Goal: Task Accomplishment & Management: Use online tool/utility

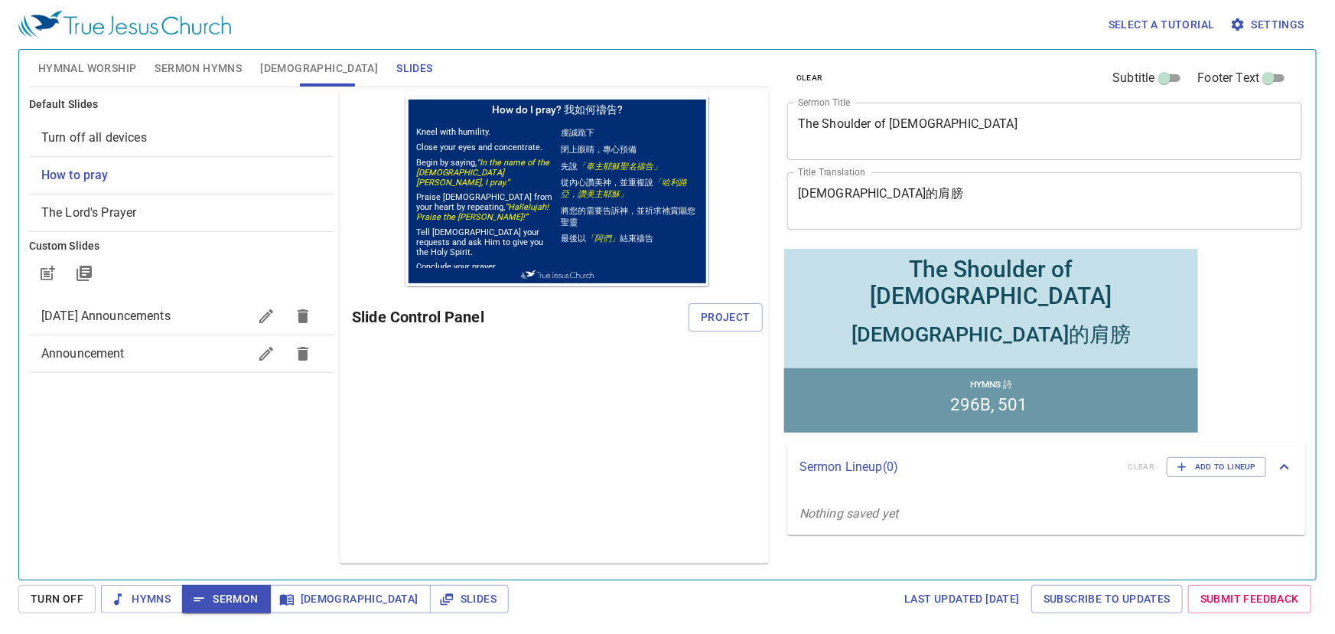
click at [71, 57] on button "Hymnal Worship" at bounding box center [87, 68] width 117 height 37
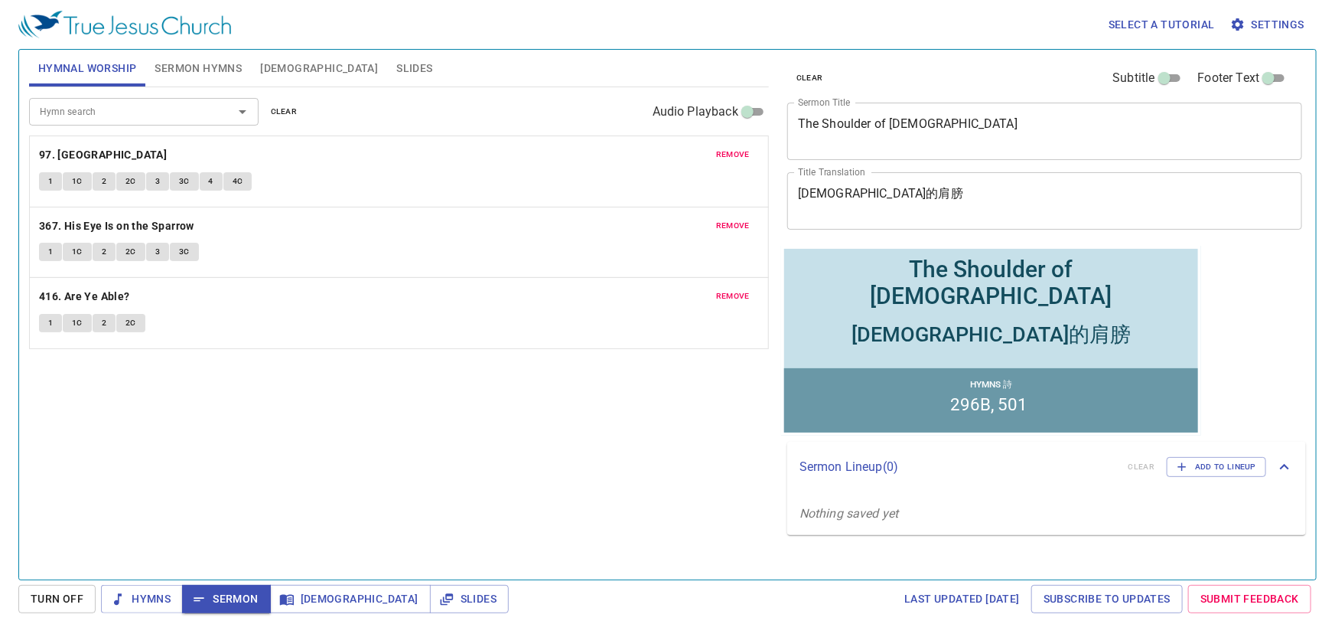
click at [199, 52] on button "Sermon Hymns" at bounding box center [198, 68] width 106 height 37
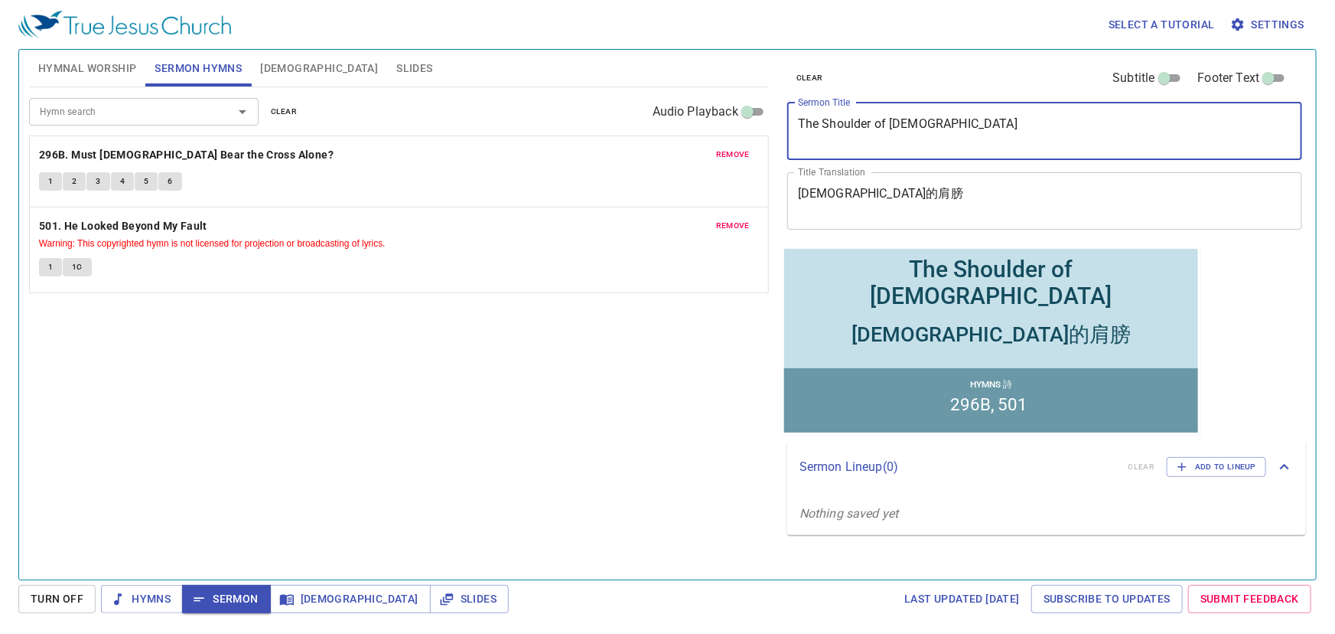
drag, startPoint x: 977, startPoint y: 130, endPoint x: 617, endPoint y: 116, distance: 359.9
click at [622, 117] on div "Hymnal Worship Sermon Hymns Bible Slides Hymn search Hymn search clear Audio Pl…" at bounding box center [667, 308] width 1289 height 529
paste textarea "耶穌的忍耐(二) The Patience of Jesus(II)"
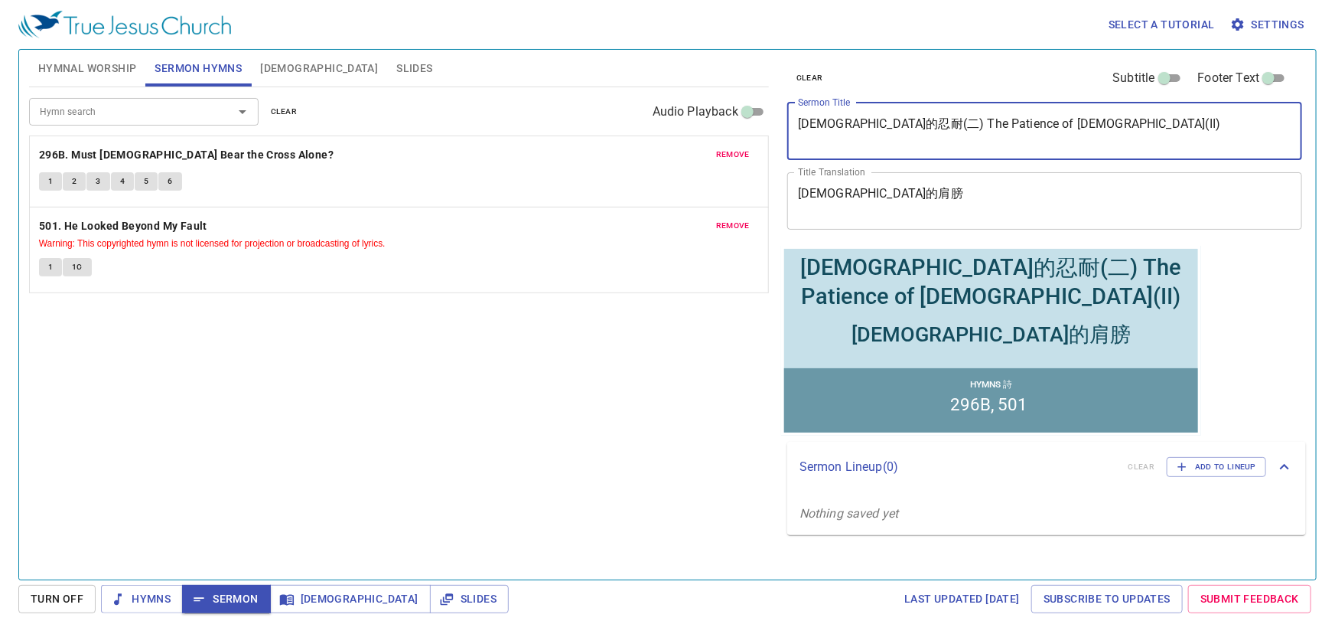
drag, startPoint x: 888, startPoint y: 122, endPoint x: 1073, endPoint y: 127, distance: 185.2
click at [1073, 127] on textarea "耶穌的忍耐(二) The Patience of Jesus(II)" at bounding box center [1045, 130] width 494 height 29
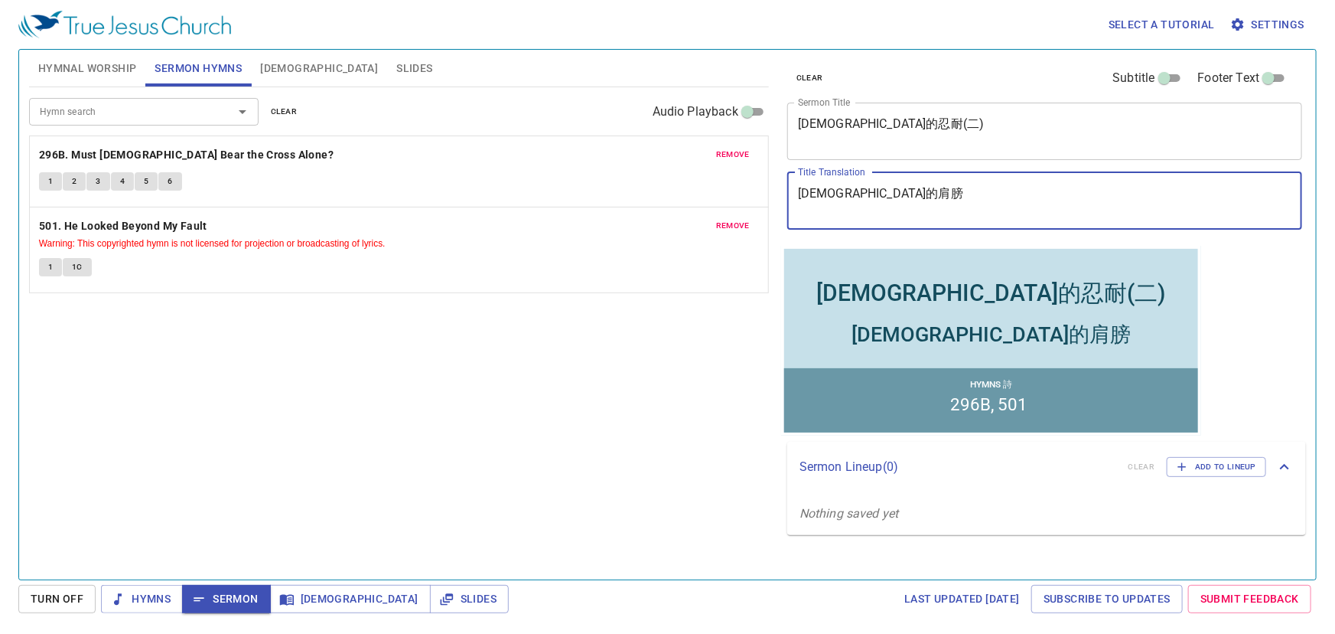
click at [796, 123] on div "耶穌的忍耐(二) x Sermon Title" at bounding box center [1044, 131] width 515 height 57
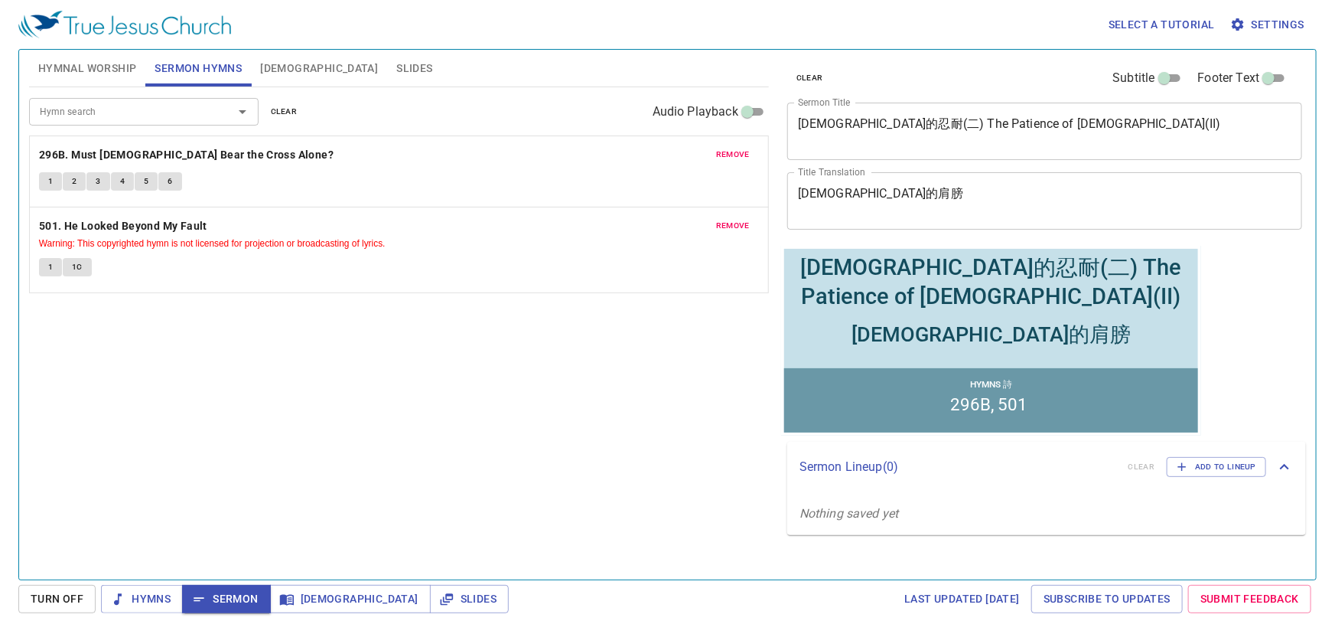
drag, startPoint x: 796, startPoint y: 118, endPoint x: 859, endPoint y: 115, distance: 63.6
click at [859, 115] on div "耶穌的忍耐(二) The Patience of Jesus(II) x Sermon Title" at bounding box center [1044, 131] width 515 height 57
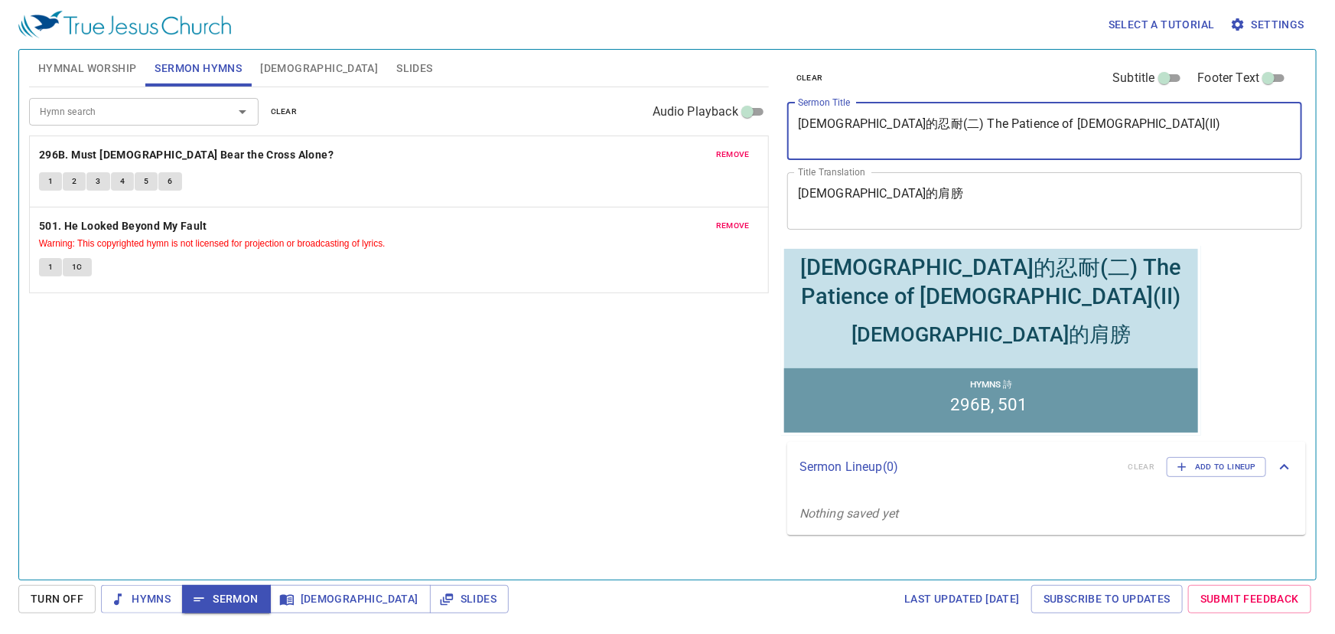
drag, startPoint x: 880, startPoint y: 121, endPoint x: 770, endPoint y: 125, distance: 109.5
click at [770, 125] on div "Hymnal Worship Sermon Hymns Bible Slides Hymn search Hymn search clear Audio Pl…" at bounding box center [667, 308] width 1289 height 529
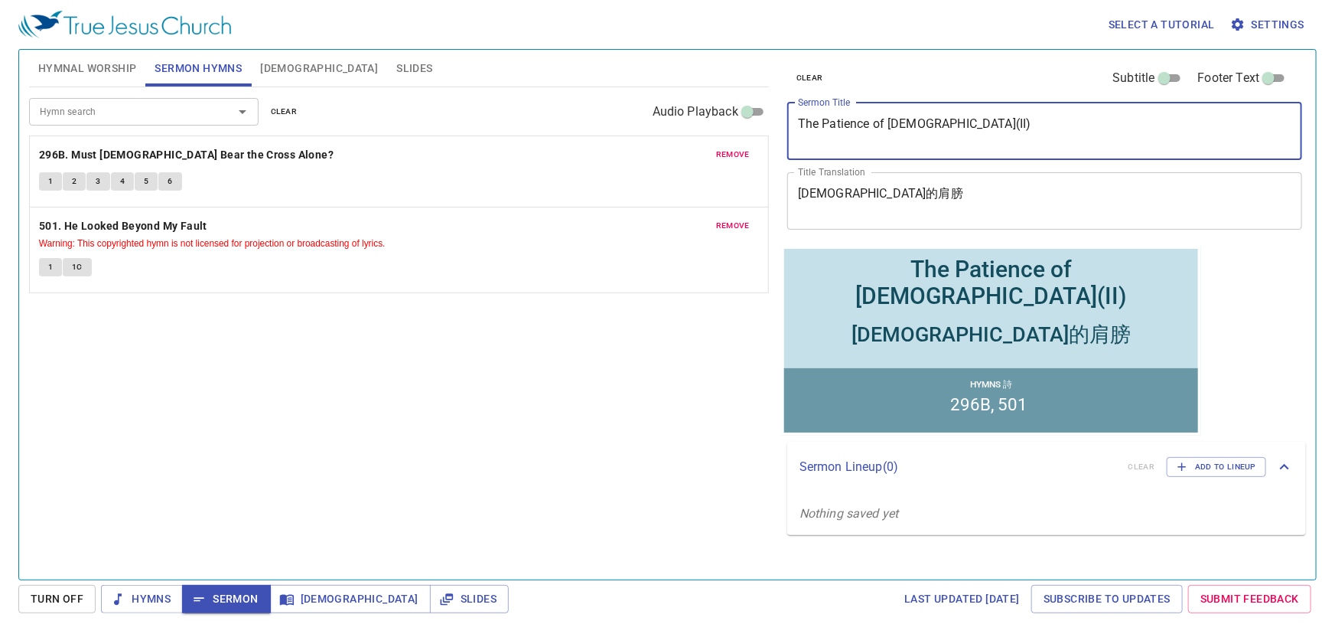
type textarea "The Patience of [DEMOGRAPHIC_DATA](II)"
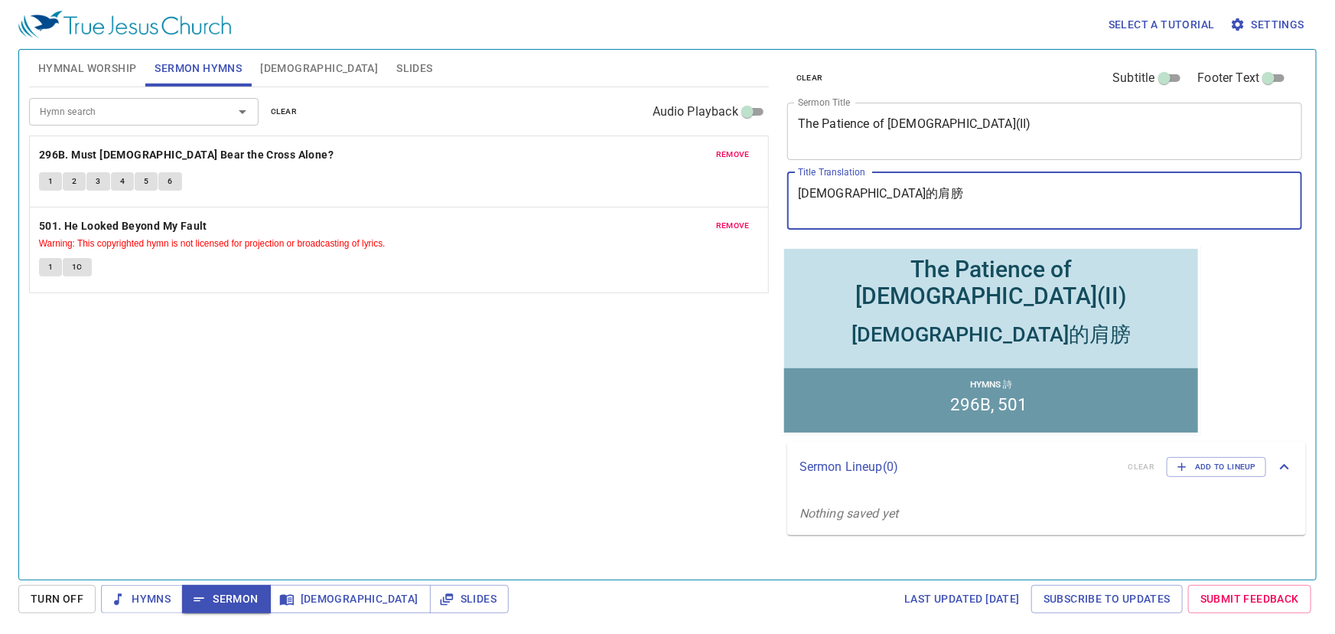
drag, startPoint x: 870, startPoint y: 190, endPoint x: 730, endPoint y: 188, distance: 140.0
click at [730, 188] on div "Hymnal Worship Sermon Hymns Bible Slides Hymn search Hymn search clear Audio Pl…" at bounding box center [667, 308] width 1289 height 529
paste textarea "忍耐(二)"
type textarea "[DEMOGRAPHIC_DATA]的忍耐(二)"
click at [285, 106] on span "clear" at bounding box center [284, 112] width 27 height 14
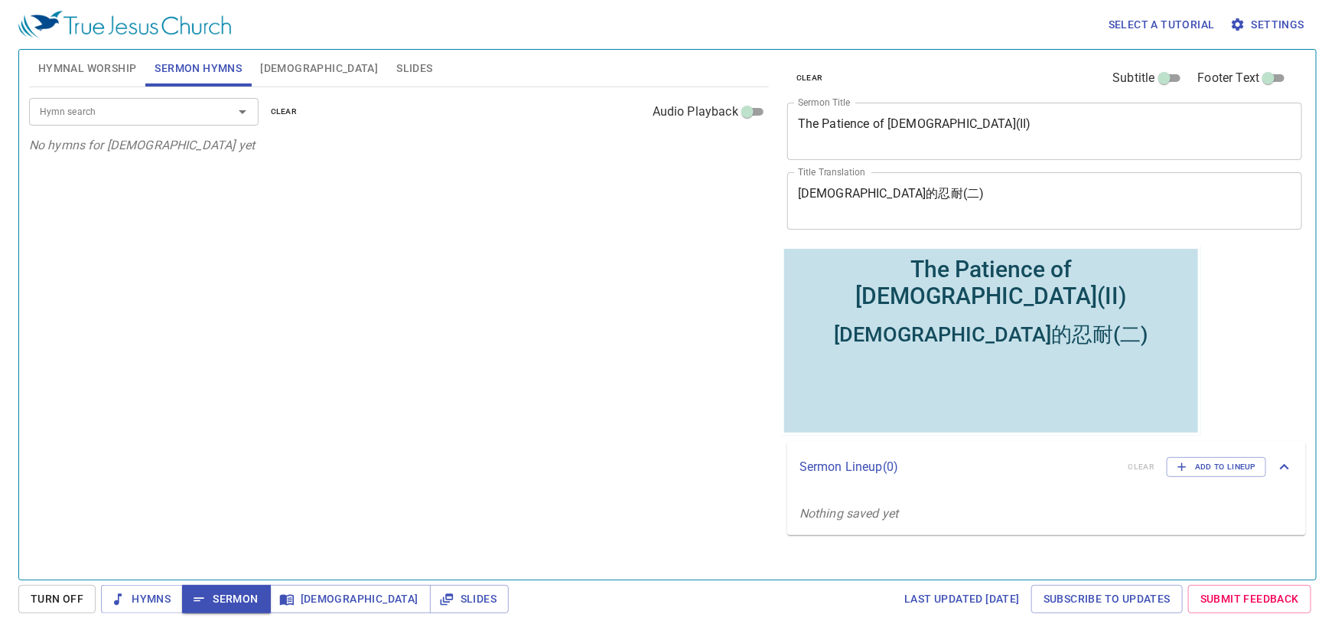
click at [221, 105] on div at bounding box center [232, 111] width 40 height 21
paste input "336"
type input "336"
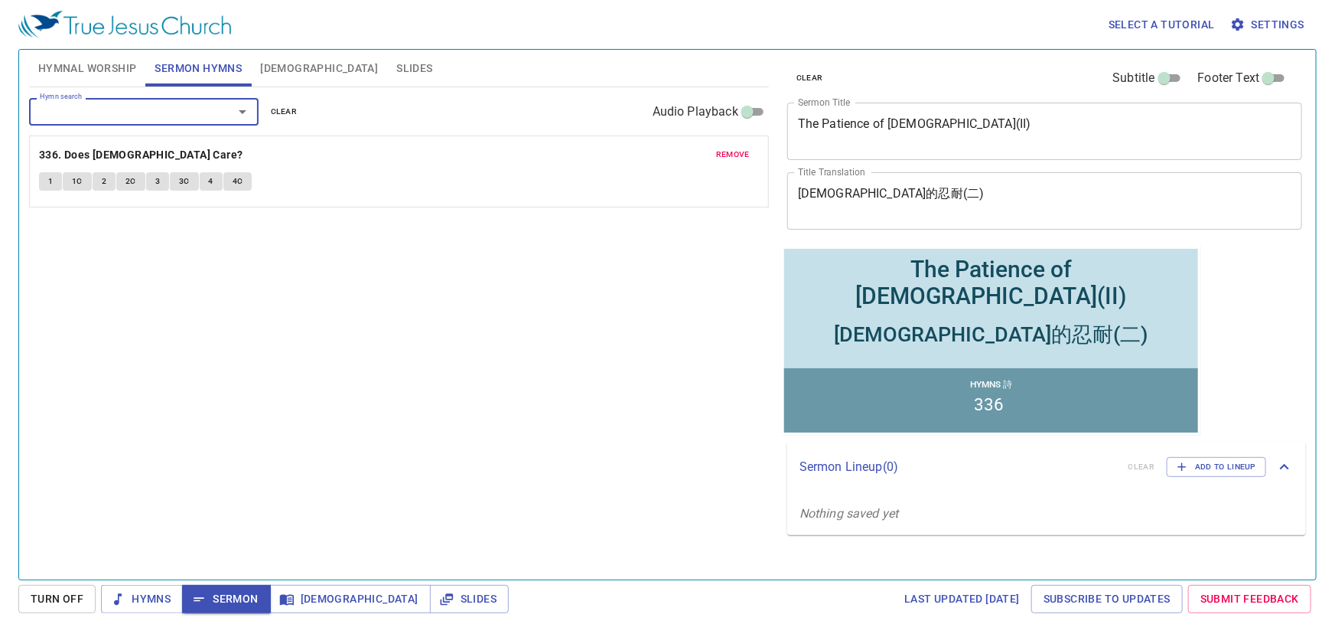
click at [103, 70] on span "Hymnal Worship" at bounding box center [87, 68] width 99 height 19
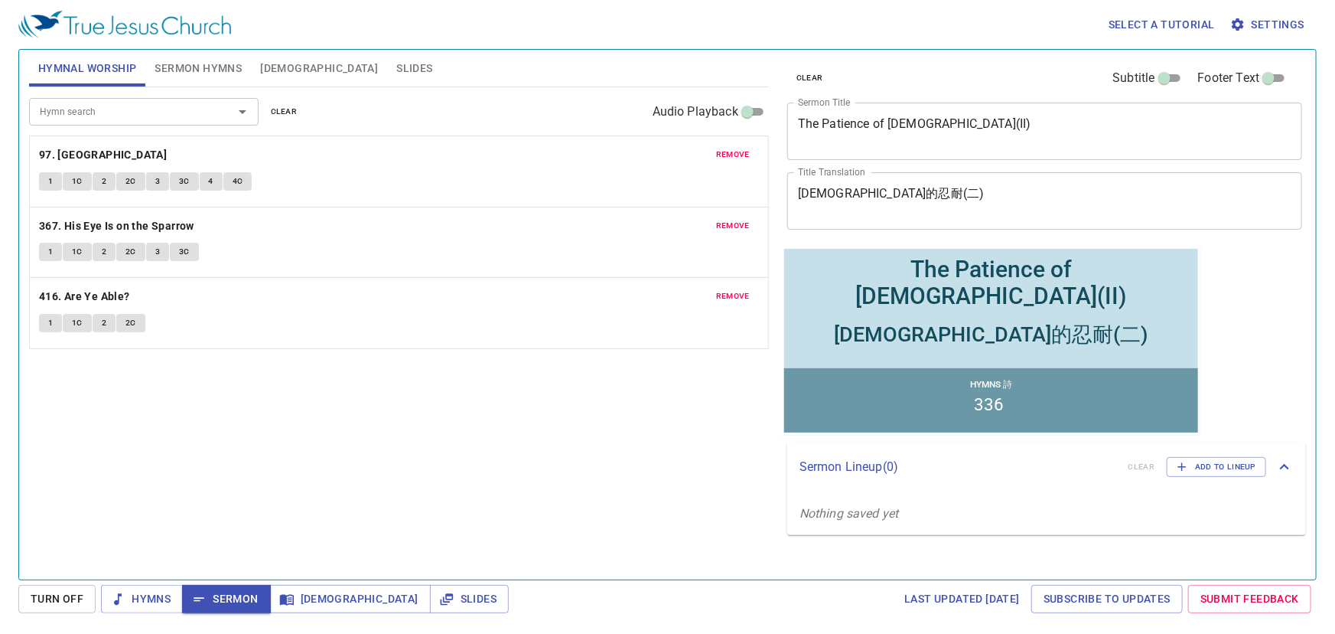
click at [291, 108] on span "clear" at bounding box center [284, 112] width 27 height 14
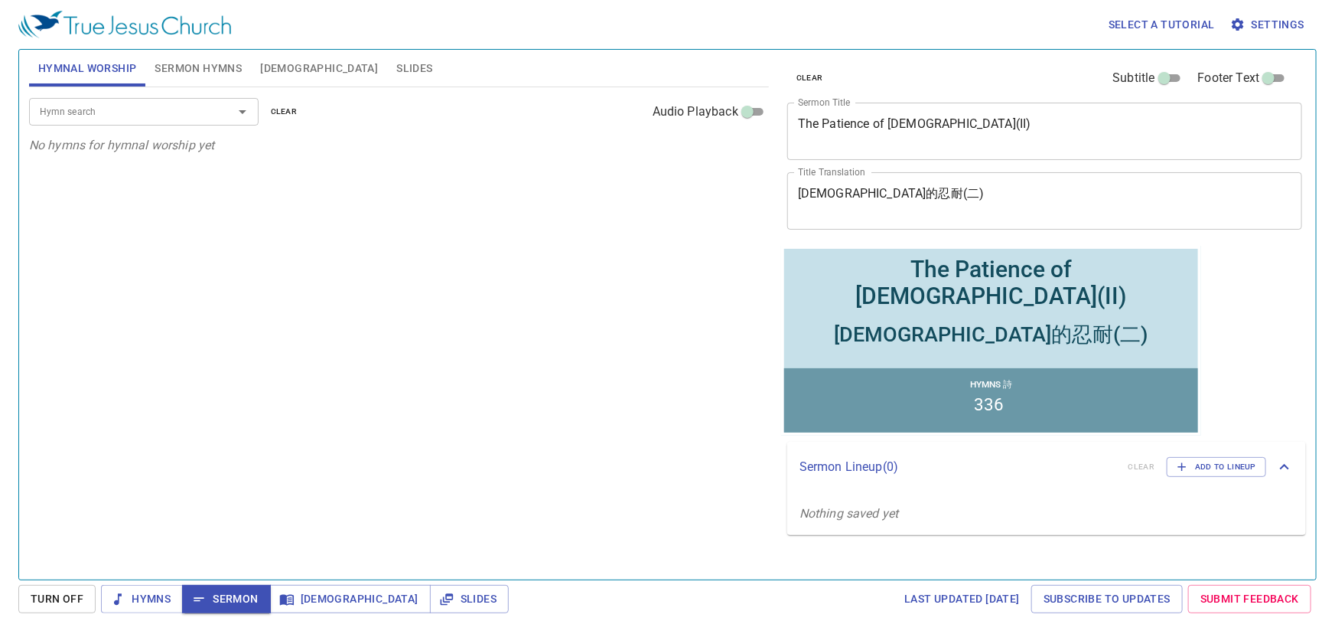
click at [396, 70] on span "Slides" at bounding box center [414, 68] width 36 height 19
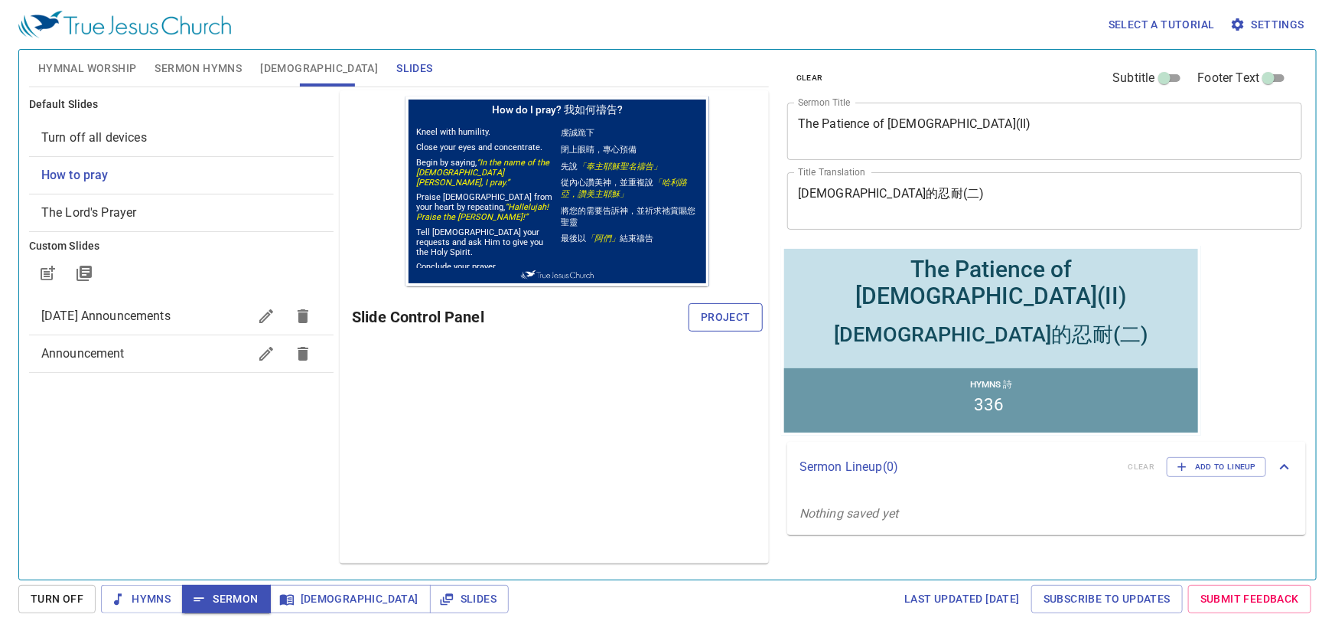
click at [729, 320] on span "Project" at bounding box center [726, 317] width 50 height 19
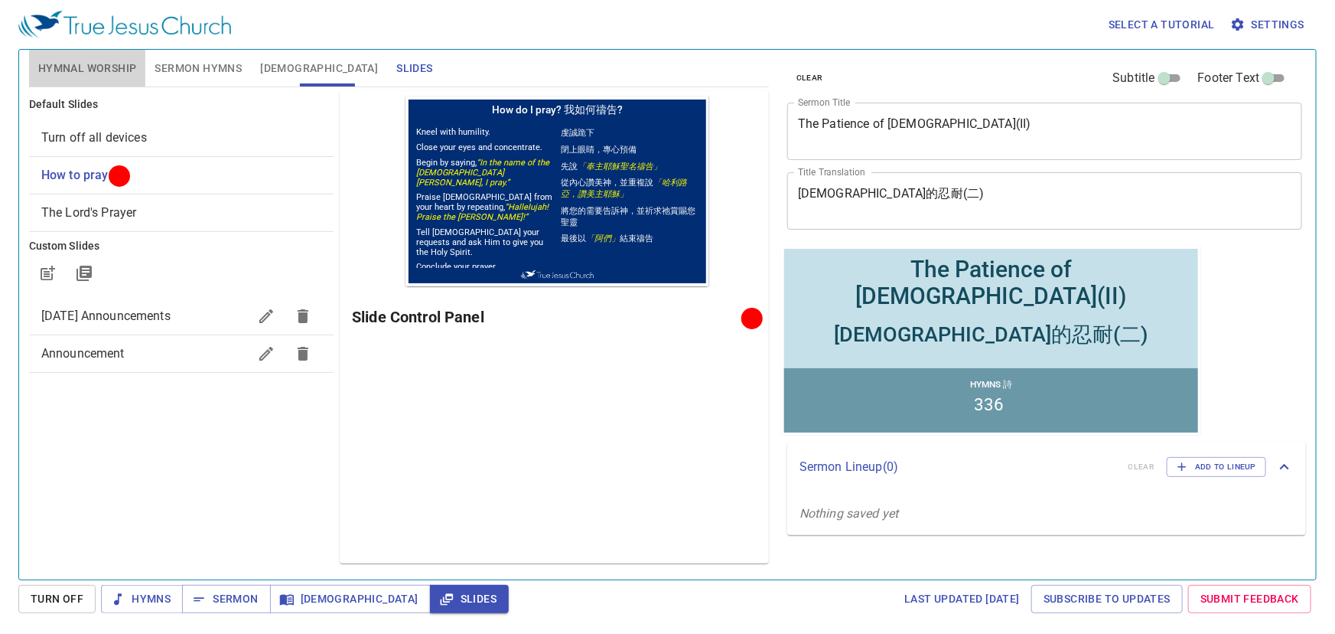
click at [96, 63] on span "Hymnal Worship" at bounding box center [87, 68] width 99 height 19
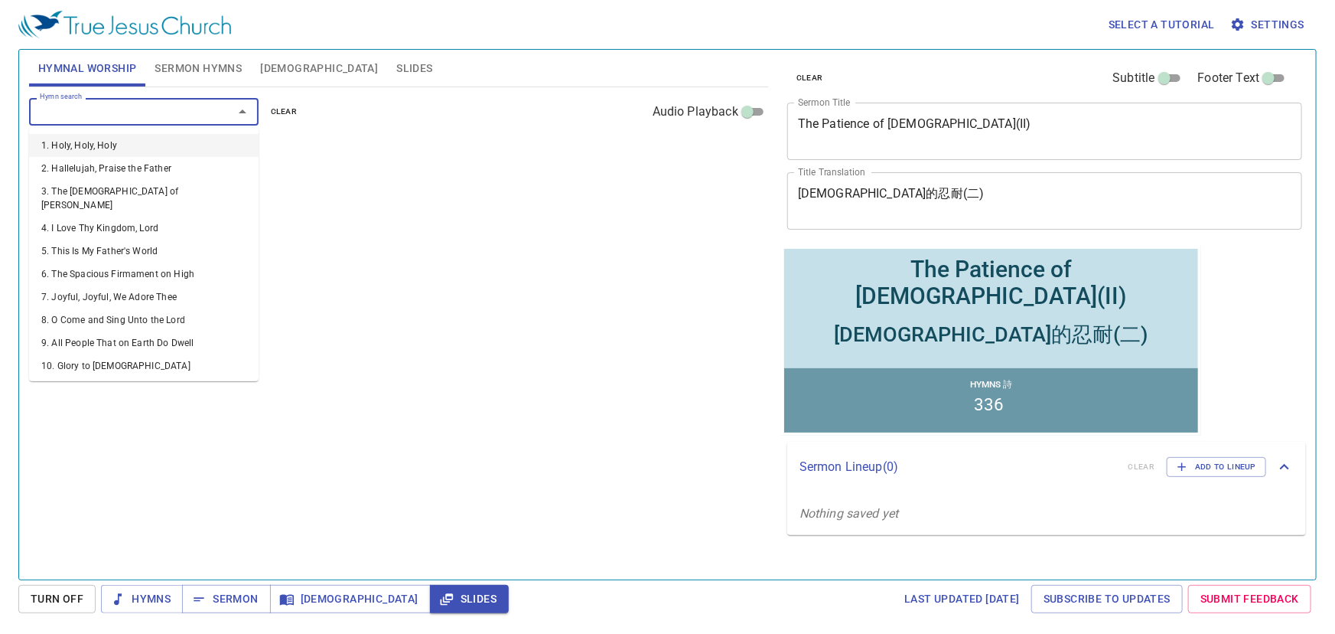
click at [184, 113] on input "Hymn search" at bounding box center [121, 112] width 175 height 18
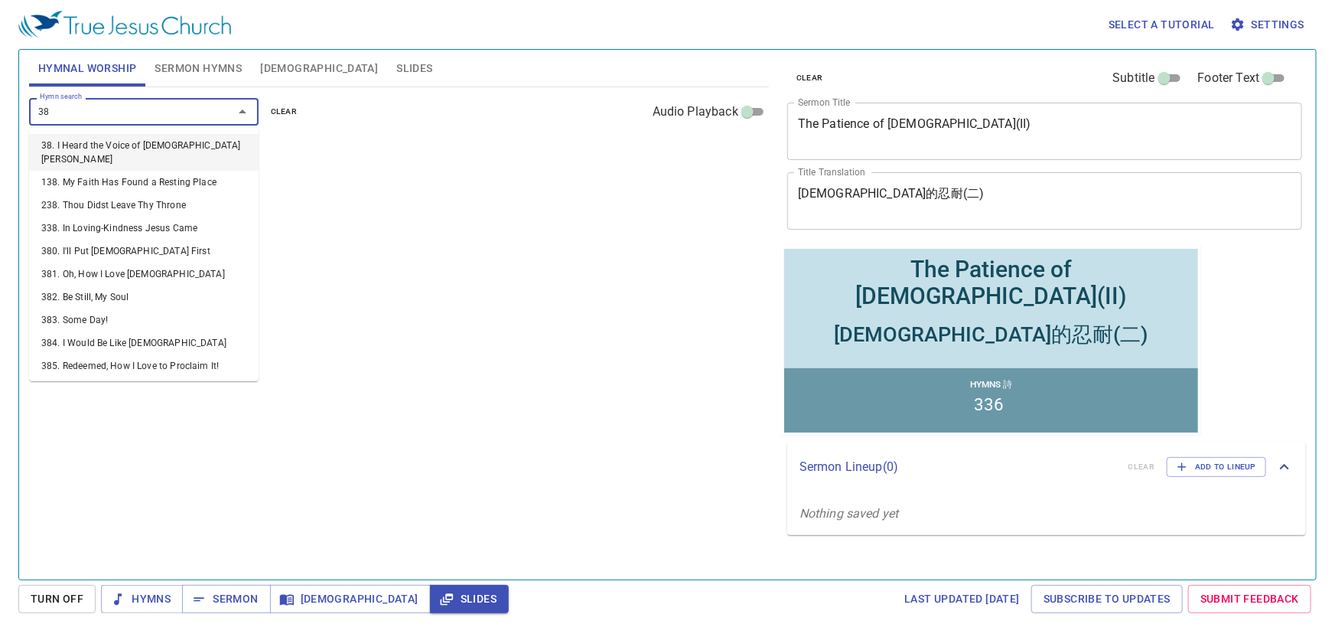
type input "381"
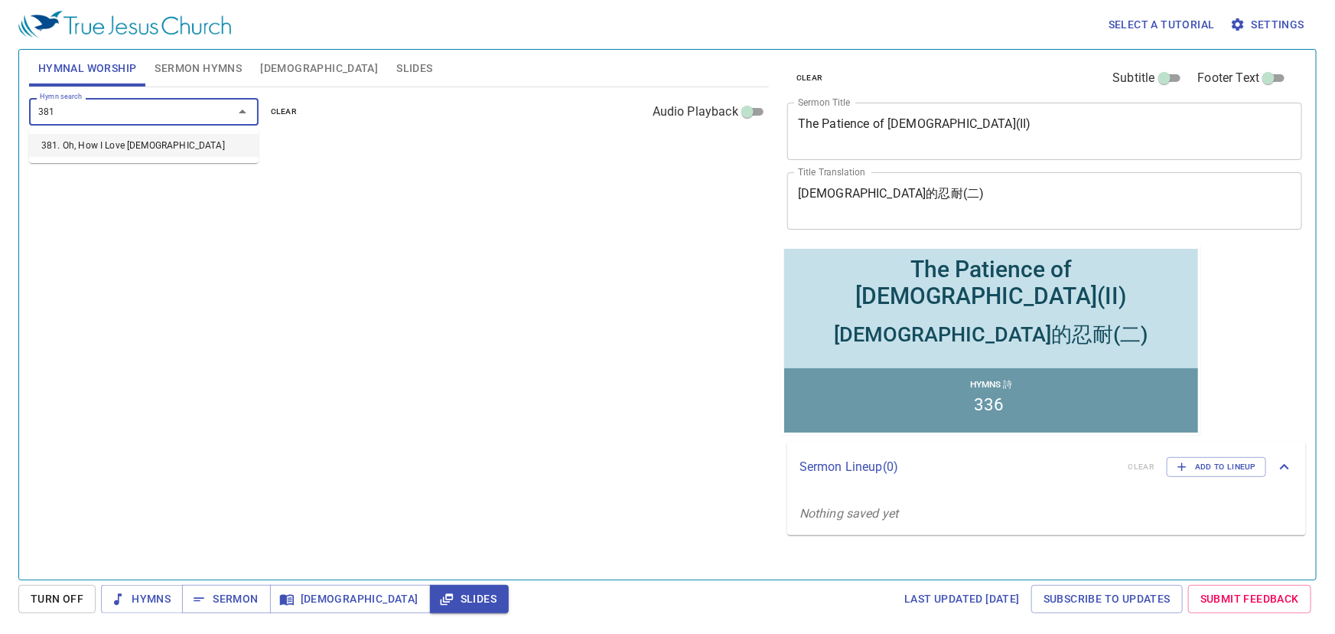
click at [161, 137] on li "381. Oh, How I Love [DEMOGRAPHIC_DATA]" at bounding box center [144, 145] width 230 height 23
click at [129, 104] on input "Hymn search" at bounding box center [121, 112] width 175 height 18
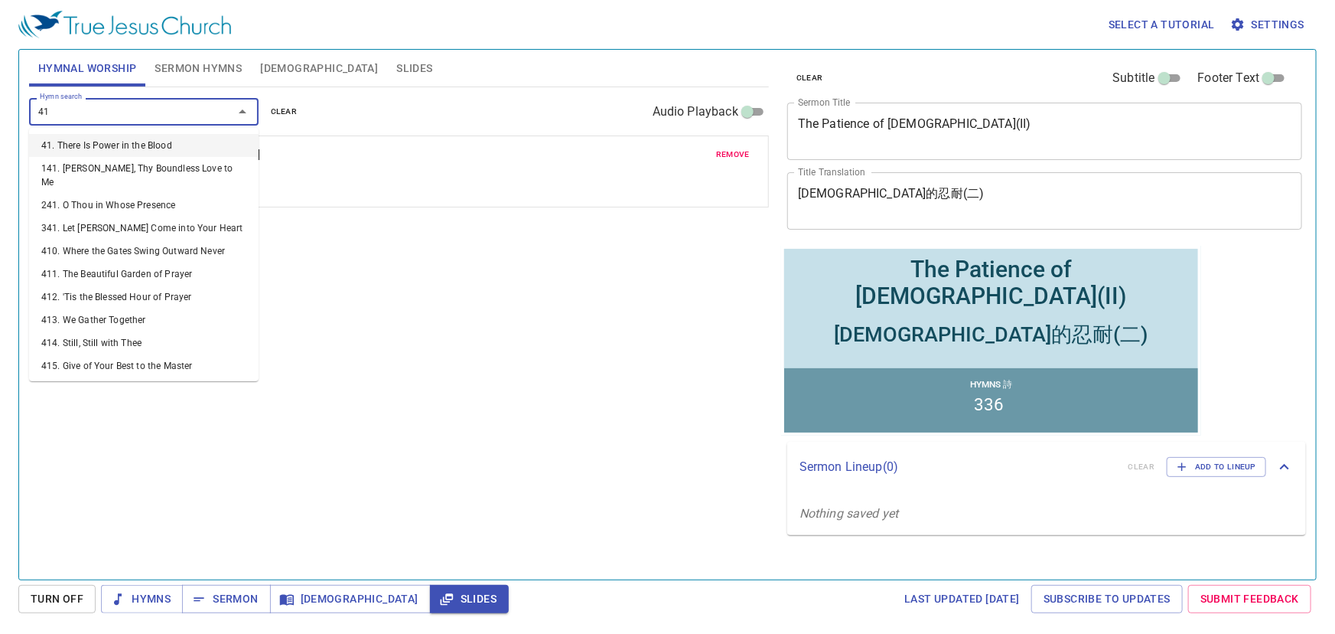
type input "419"
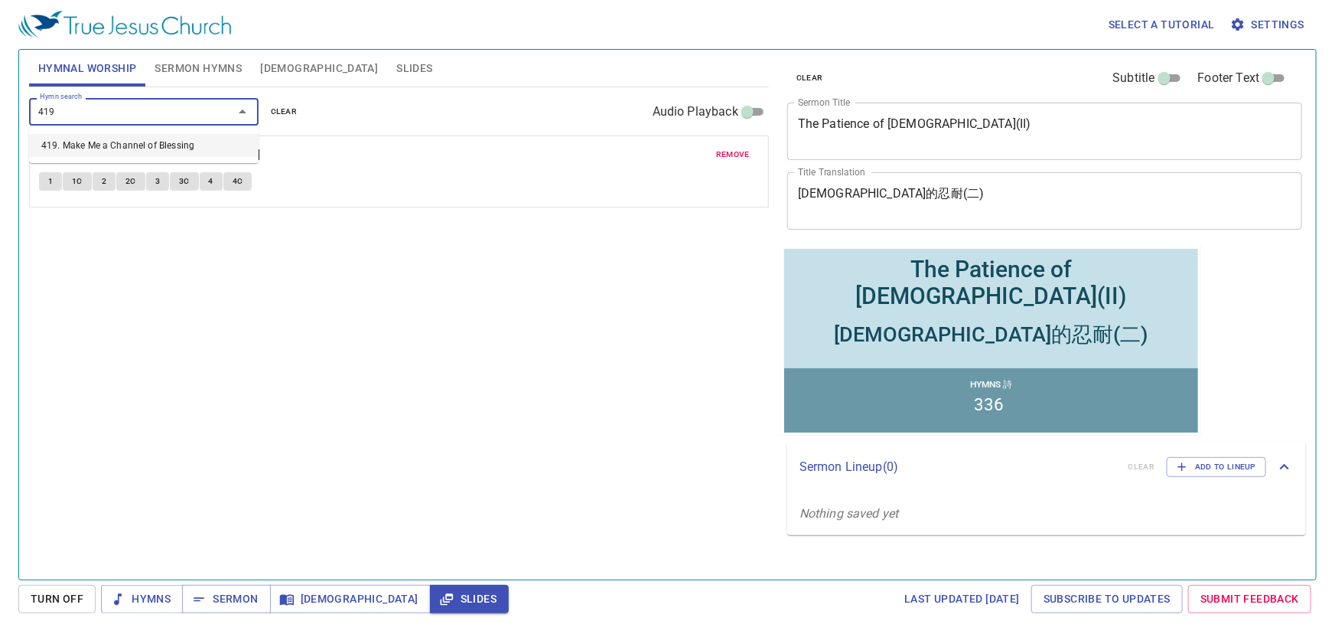
click at [144, 138] on li "419. Make Me a Channel of Blessing" at bounding box center [144, 145] width 230 height 23
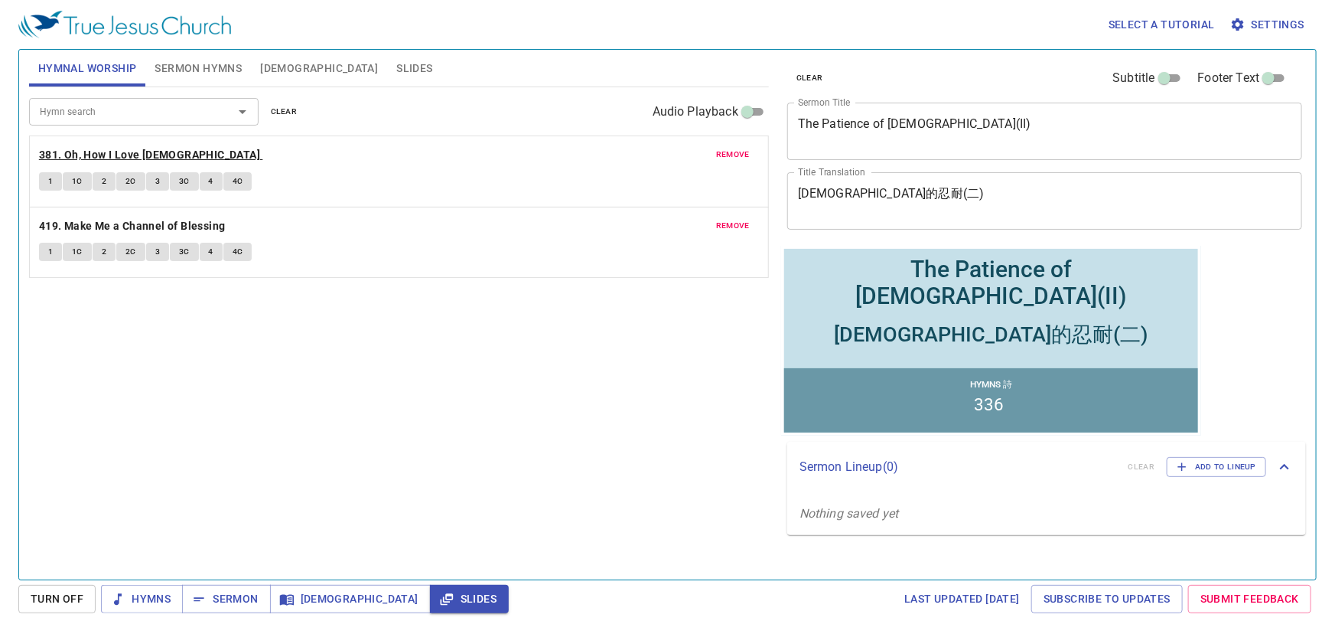
click at [99, 153] on b "381. Oh, How I Love Jesus" at bounding box center [149, 154] width 221 height 19
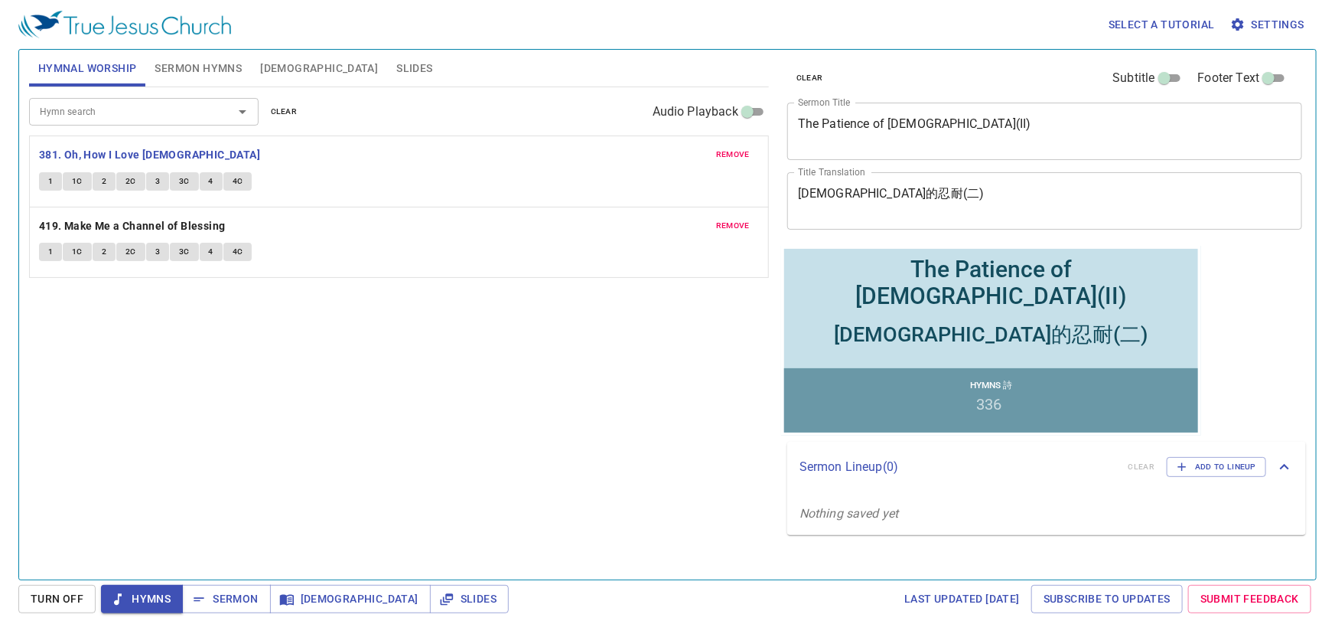
click at [268, 408] on div "Hymn search Hymn search clear Audio Playback remove 381. Oh, How I Love Jesus 1…" at bounding box center [399, 326] width 740 height 479
click at [54, 179] on button "1" at bounding box center [50, 181] width 23 height 18
click at [69, 180] on button "1C" at bounding box center [77, 181] width 29 height 18
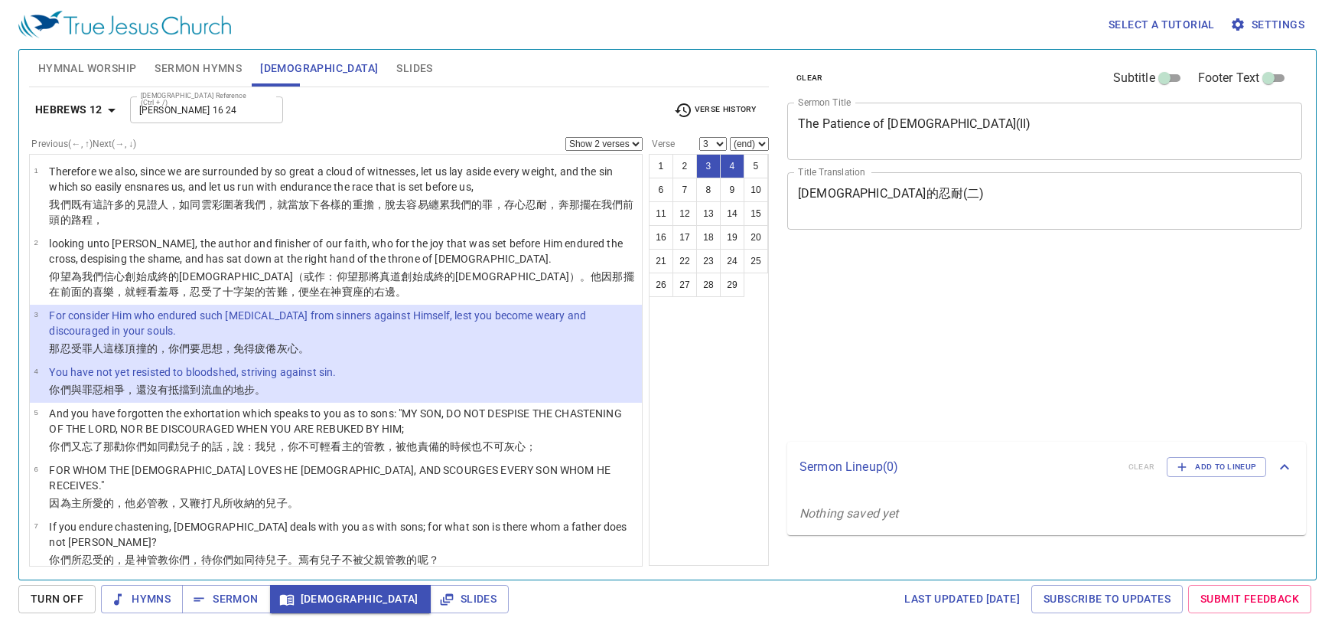
select select "2"
select select "3"
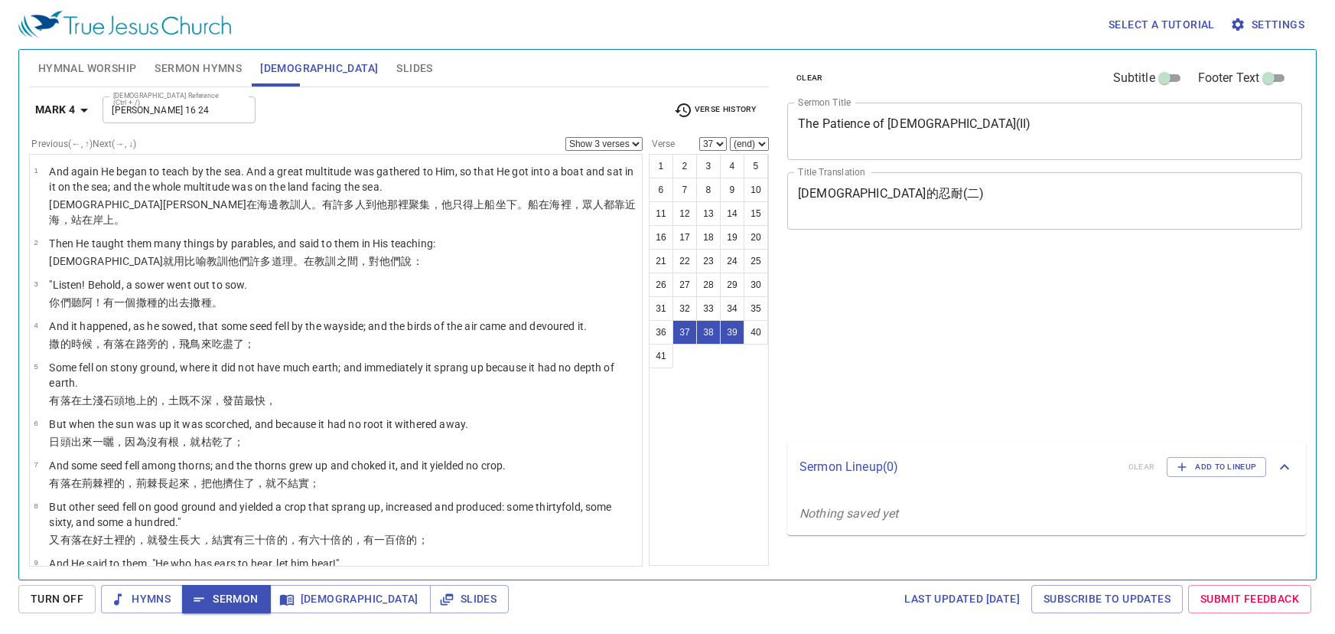
select select "3"
select select "37"
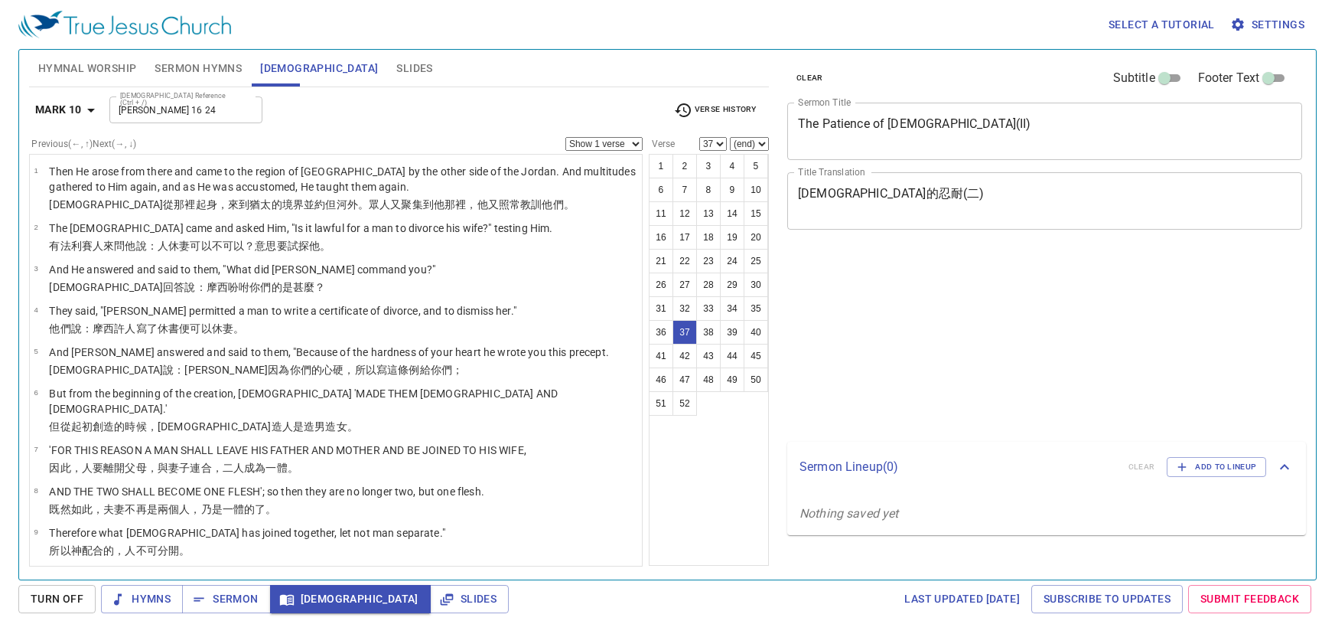
select select "37"
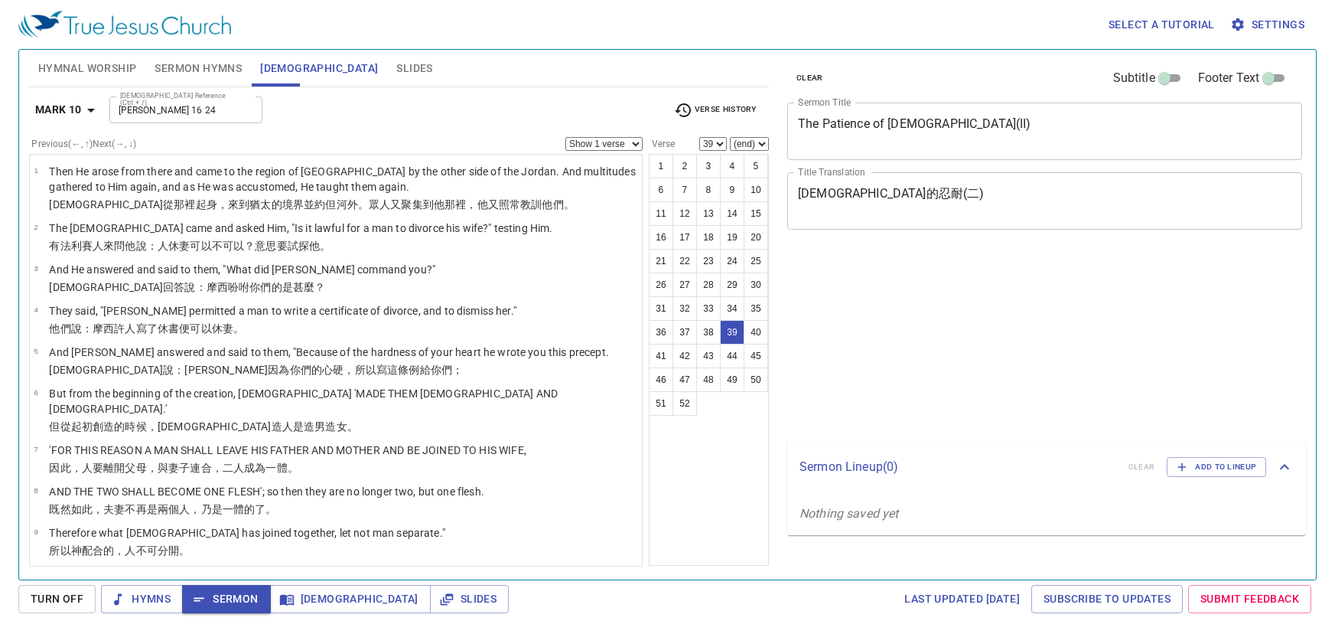
select select "39"
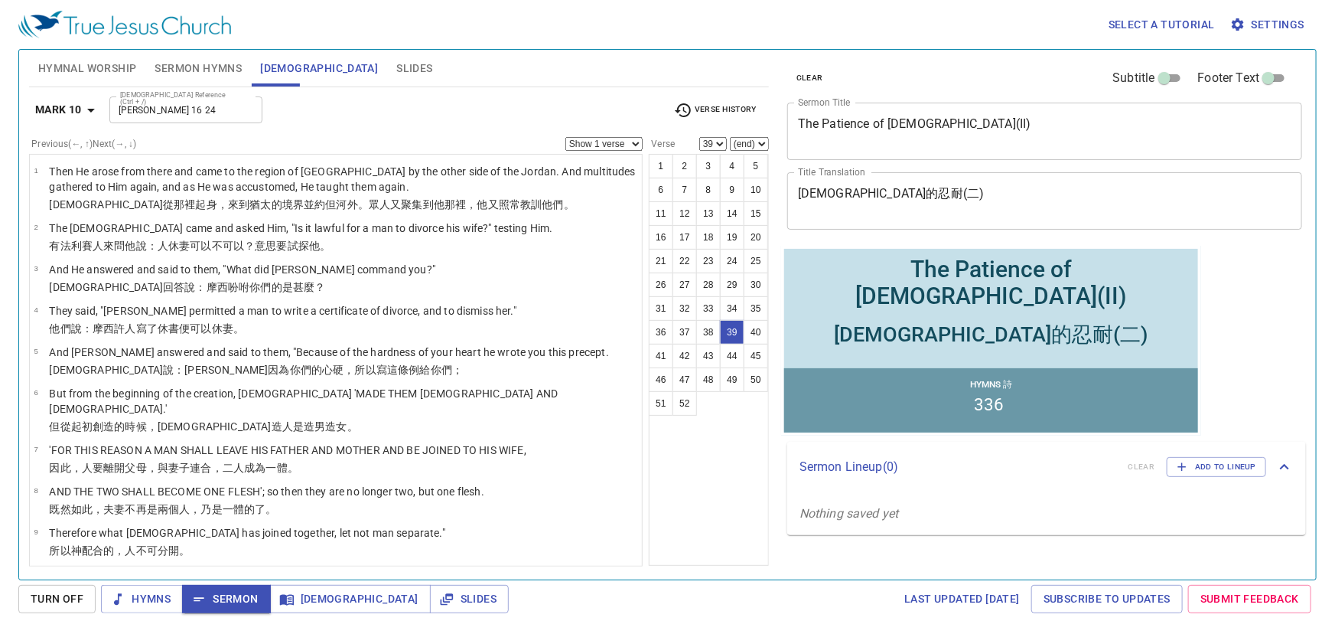
scroll to position [1614, 0]
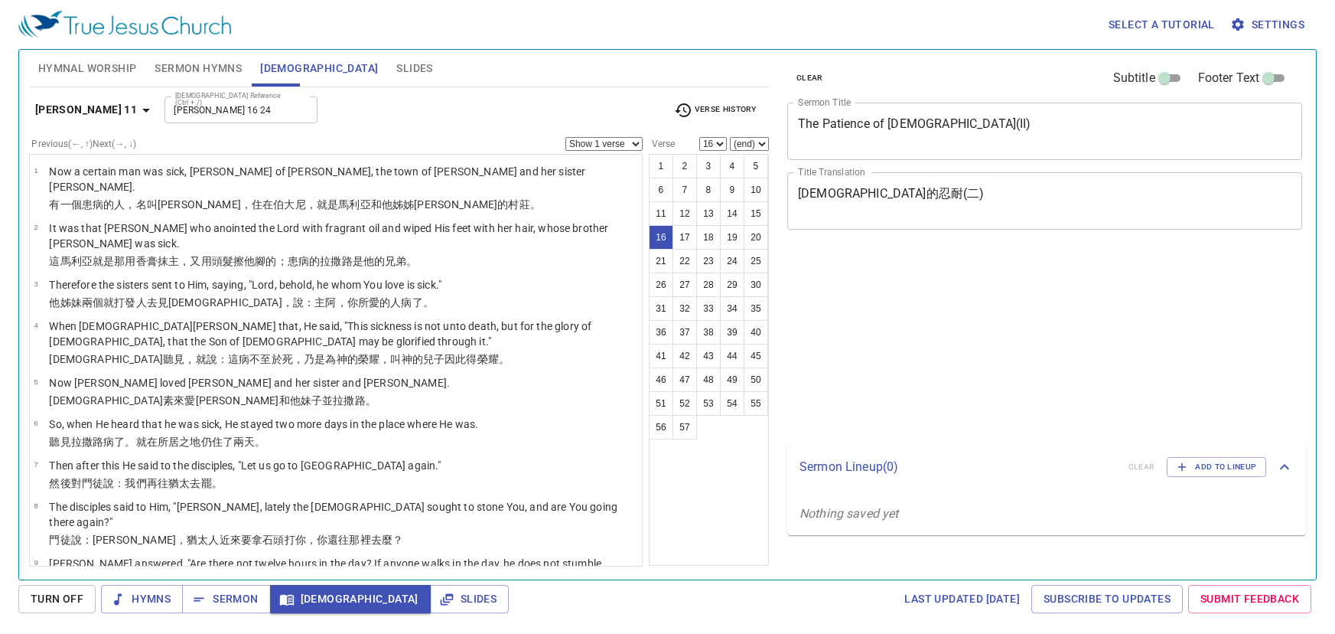
select select "16"
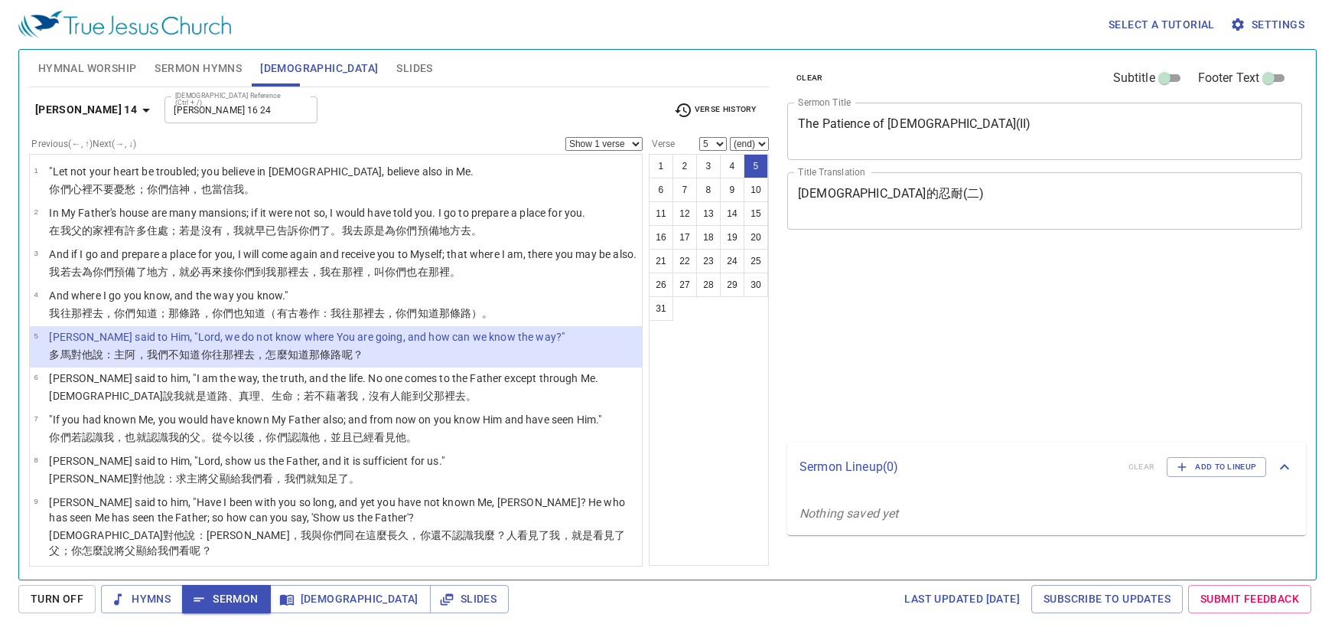
select select "5"
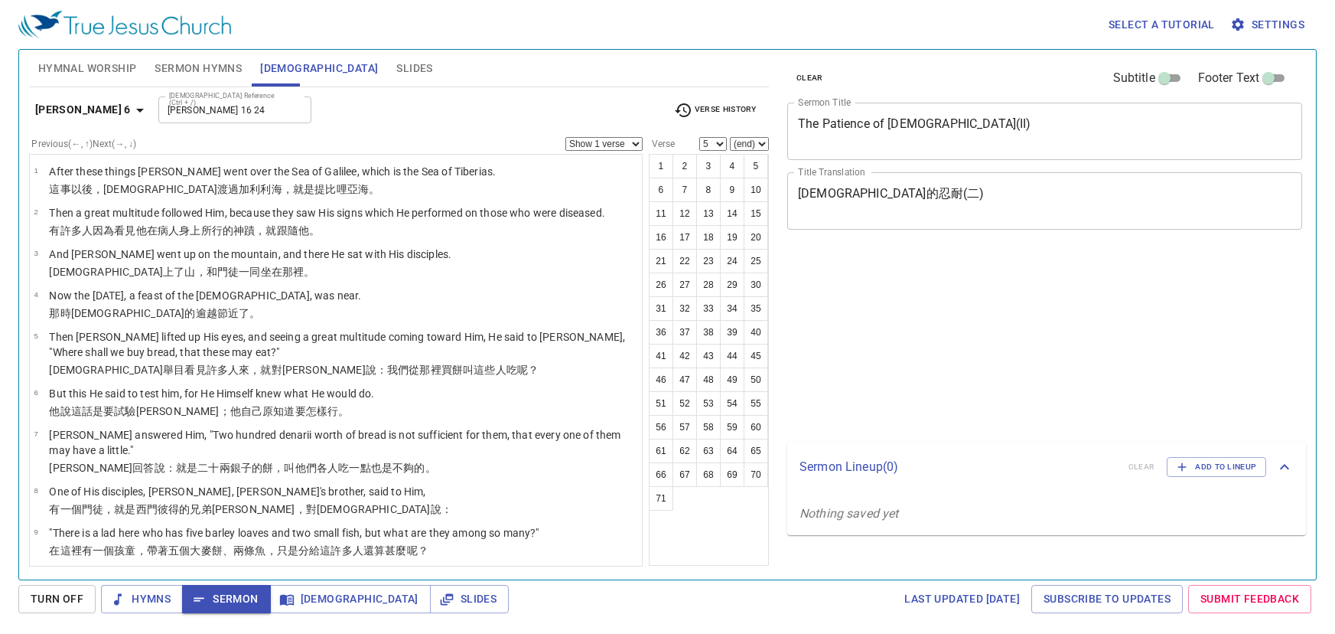
select select "5"
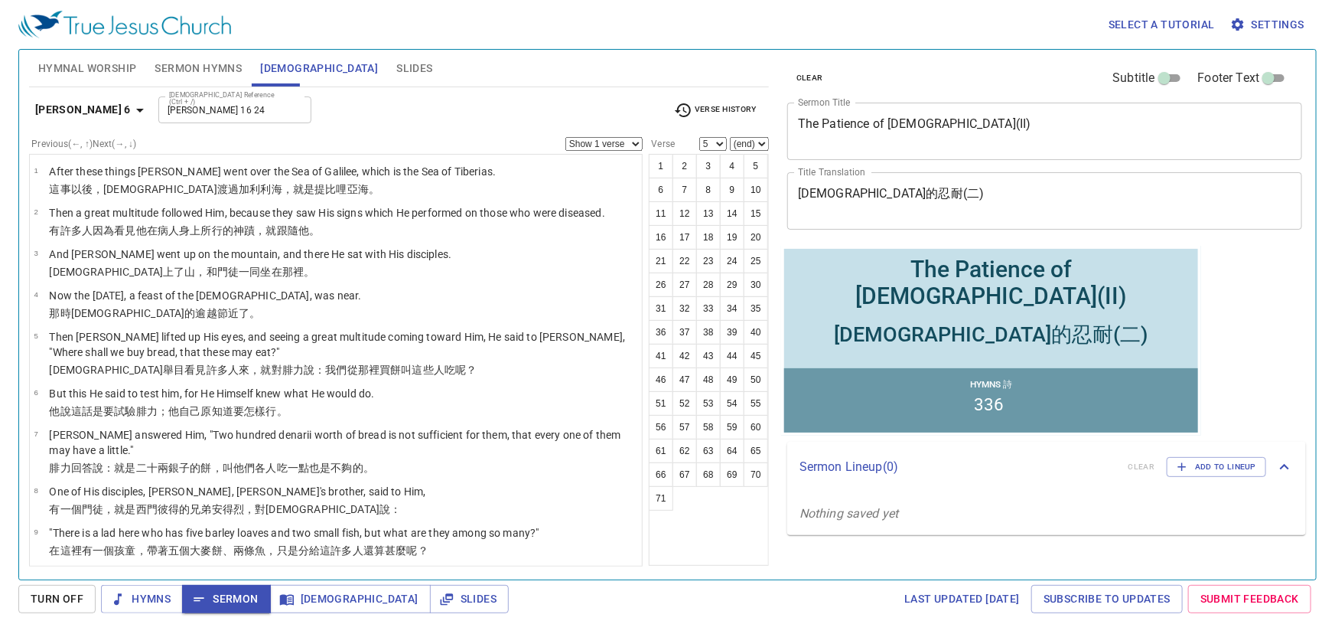
scroll to position [2712, 0]
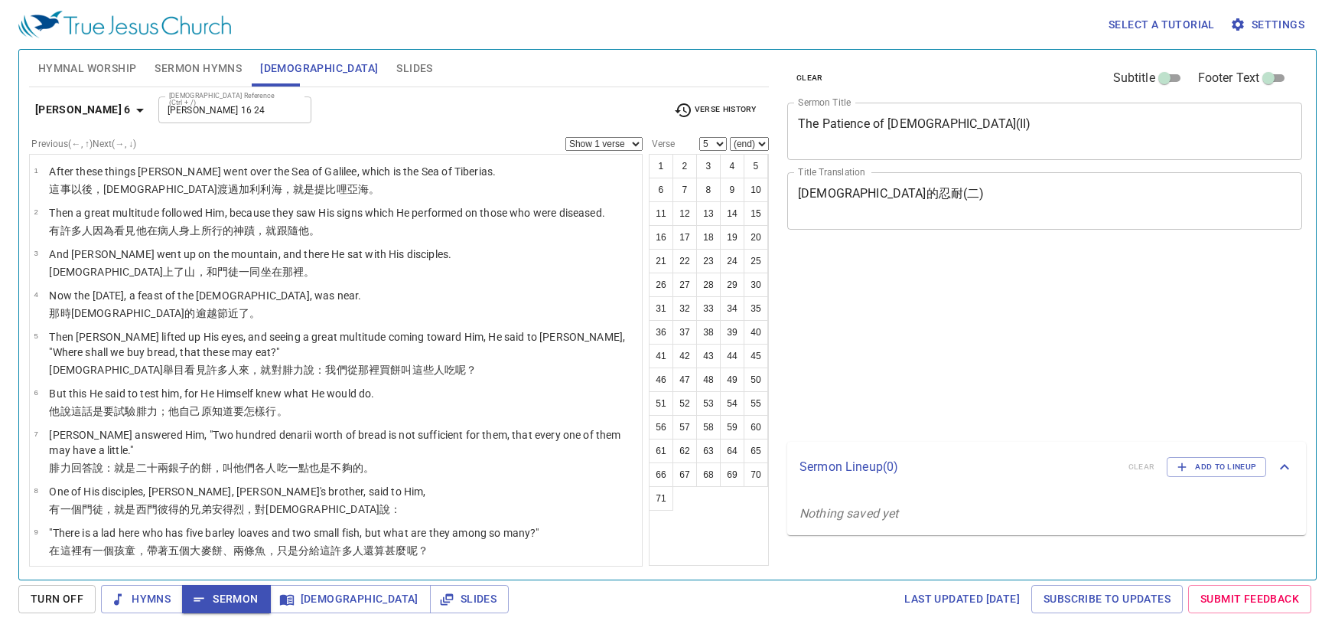
select select "5"
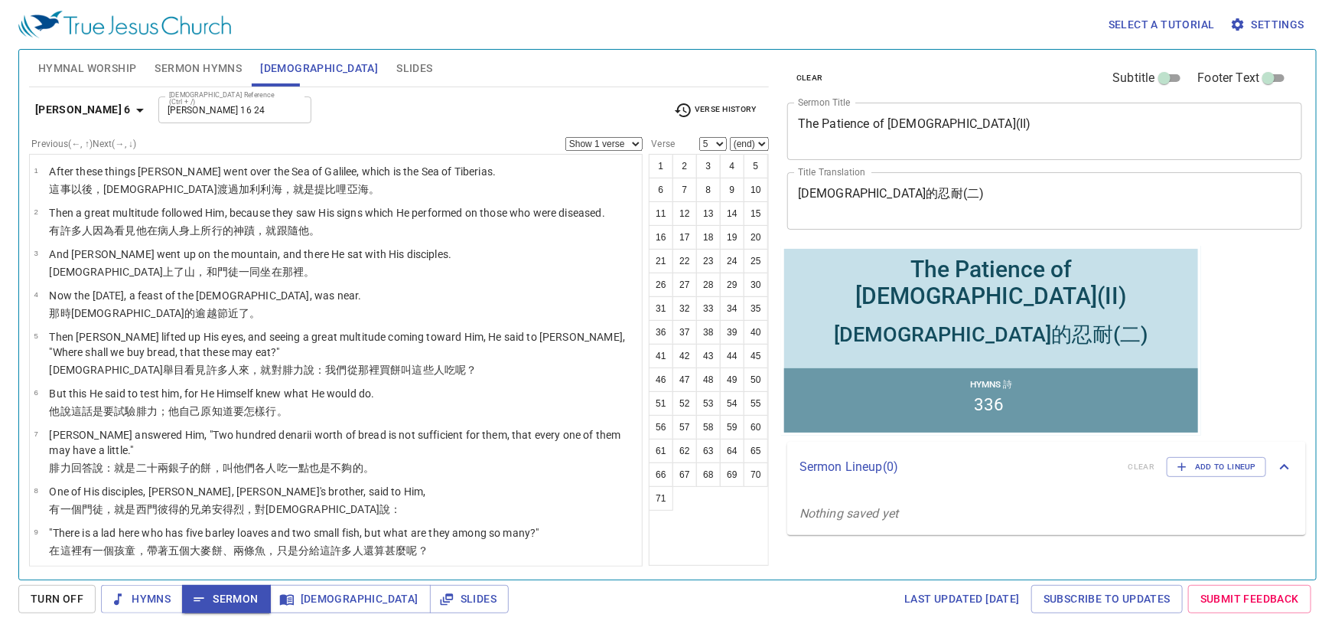
scroll to position [2712, 0]
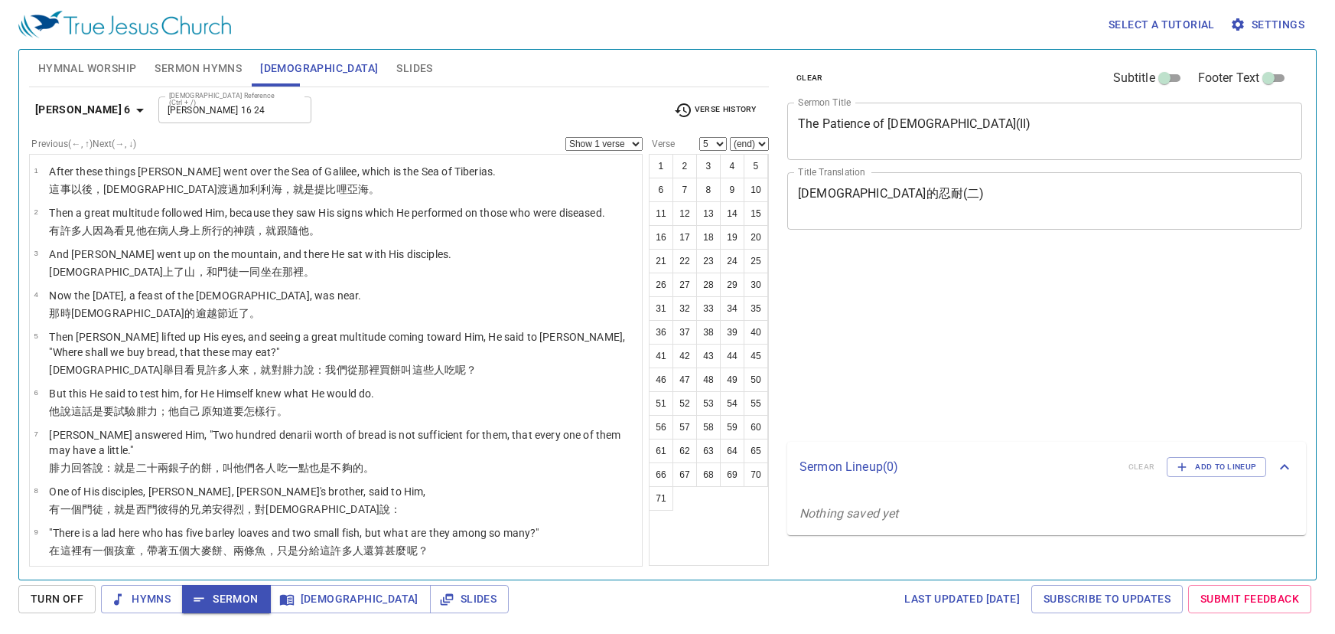
select select "5"
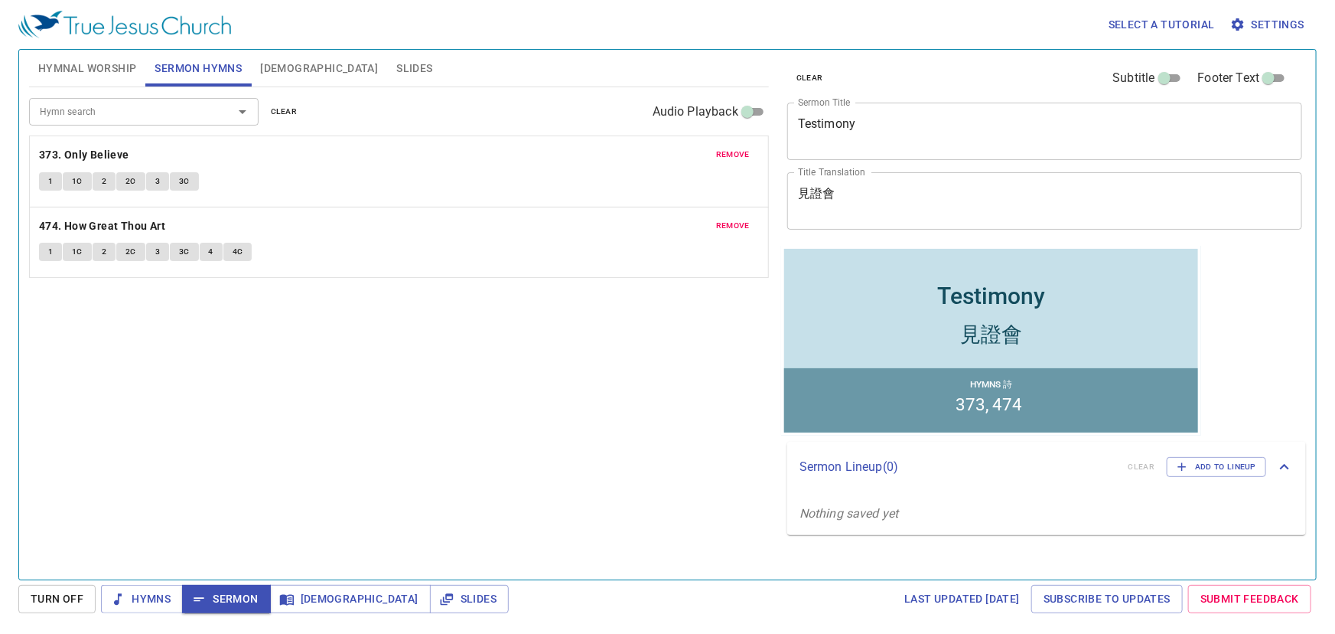
click at [826, 136] on textarea "Testimony" at bounding box center [1045, 130] width 494 height 29
click at [826, 135] on textarea "Testimony" at bounding box center [1045, 130] width 494 height 29
click at [817, 120] on textarea "Testimony" at bounding box center [1045, 130] width 494 height 29
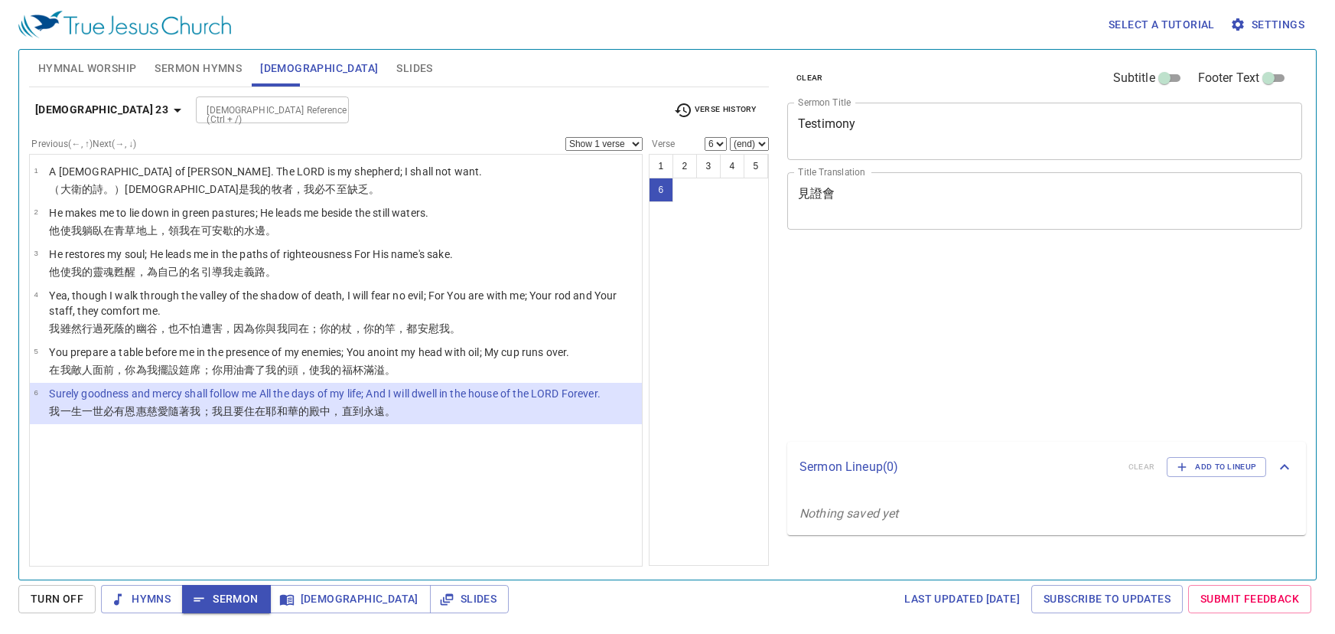
select select "6"
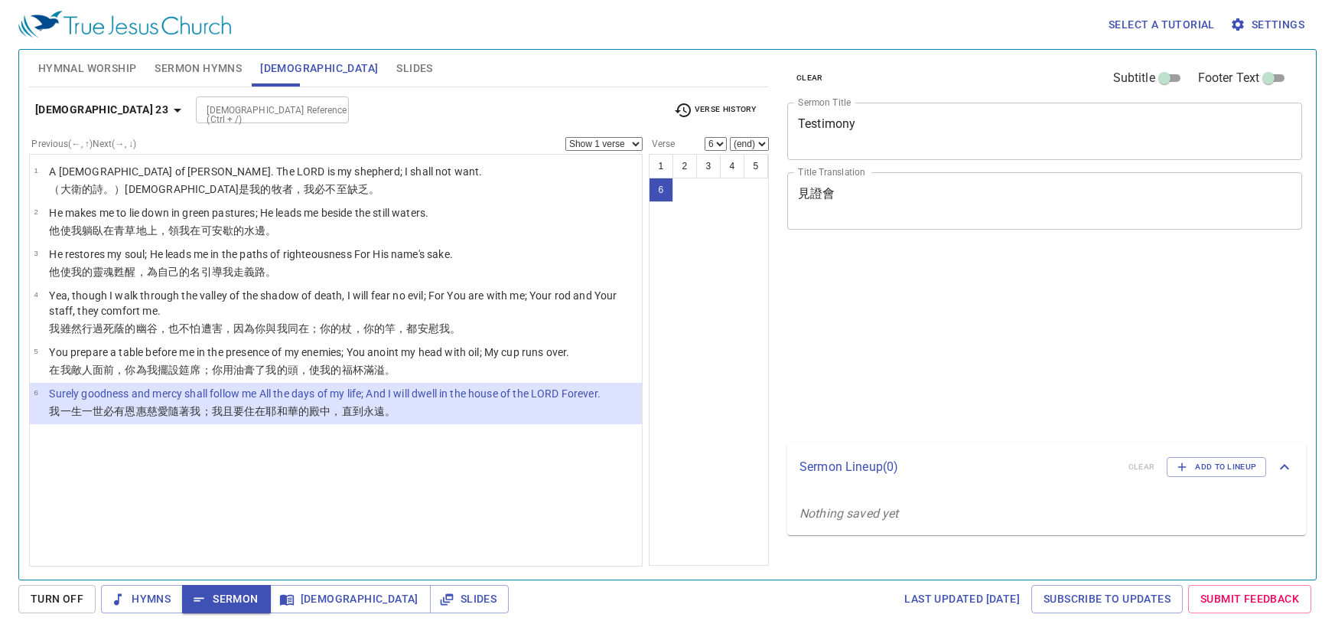
select select "6"
